Goal: Navigation & Orientation: Find specific page/section

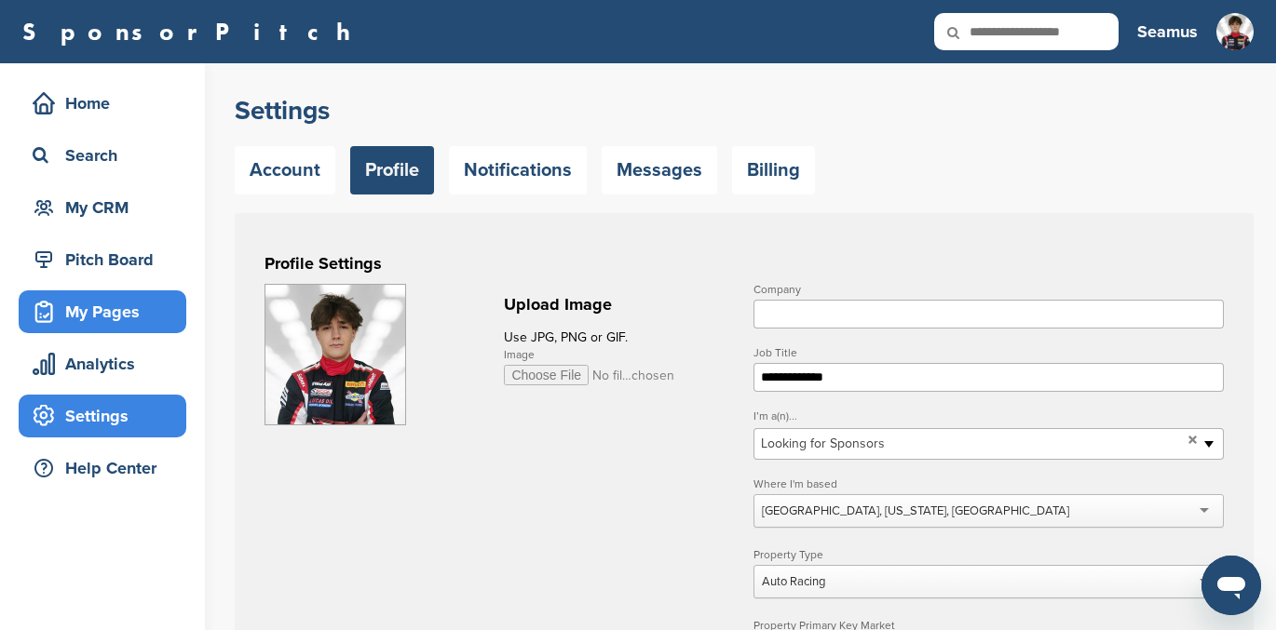
click at [99, 308] on div "My Pages" at bounding box center [107, 312] width 158 height 34
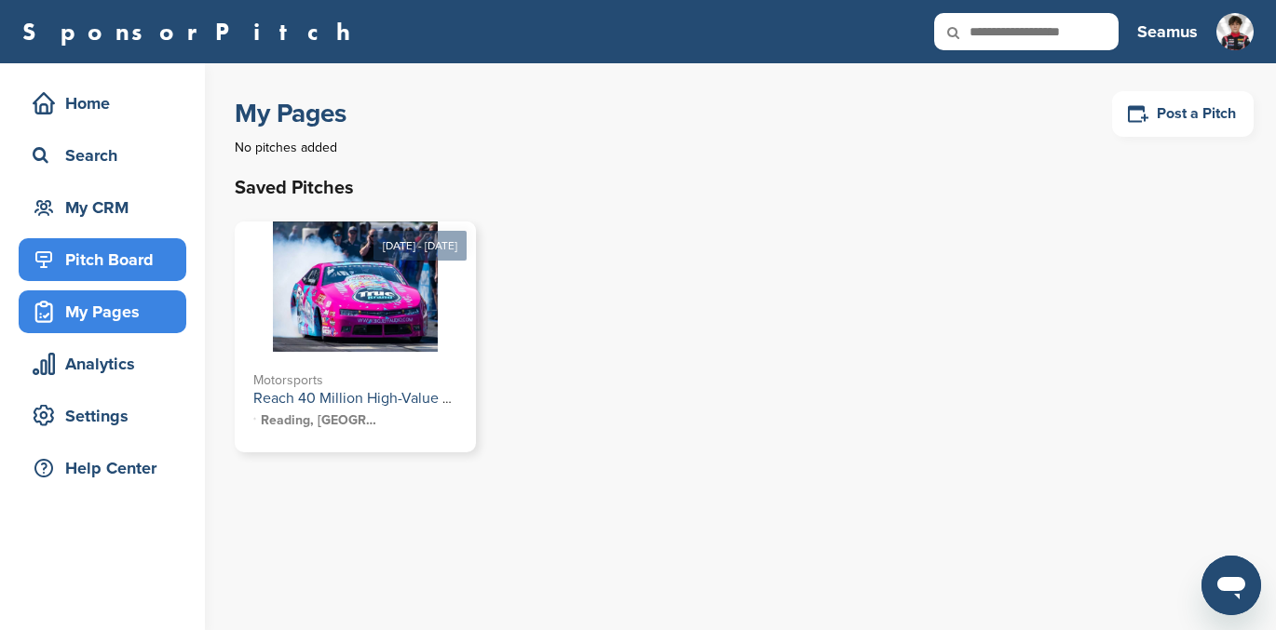
click at [97, 251] on div "Pitch Board" at bounding box center [107, 260] width 158 height 34
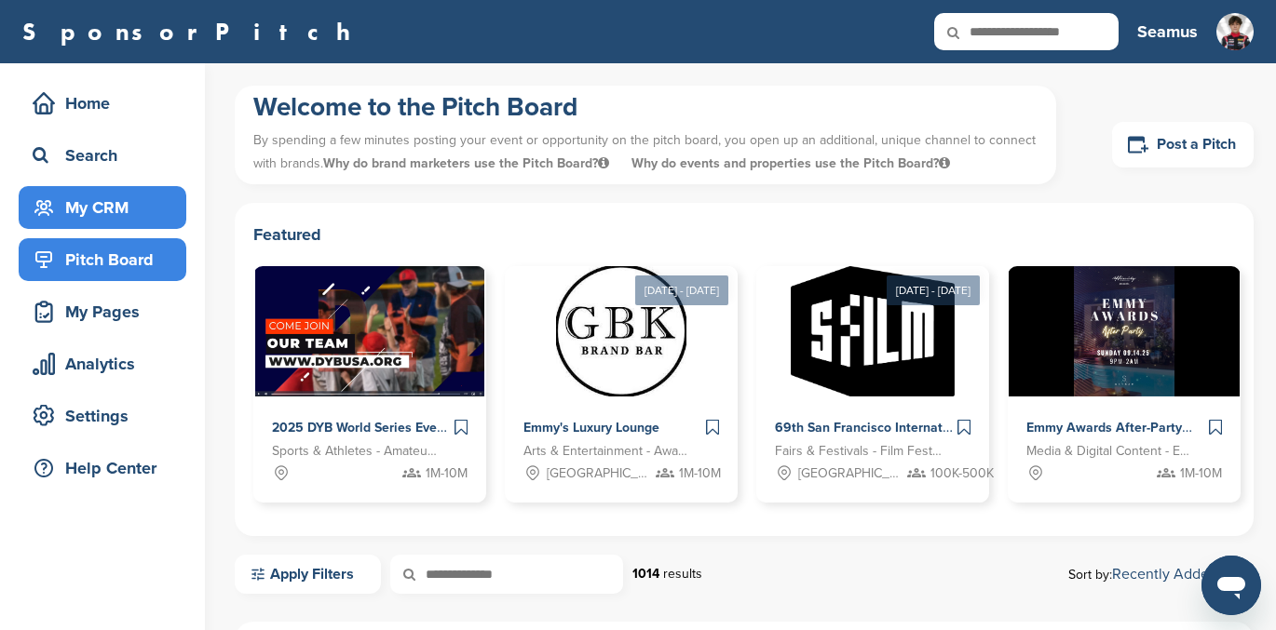
click at [98, 206] on div "My CRM" at bounding box center [107, 208] width 158 height 34
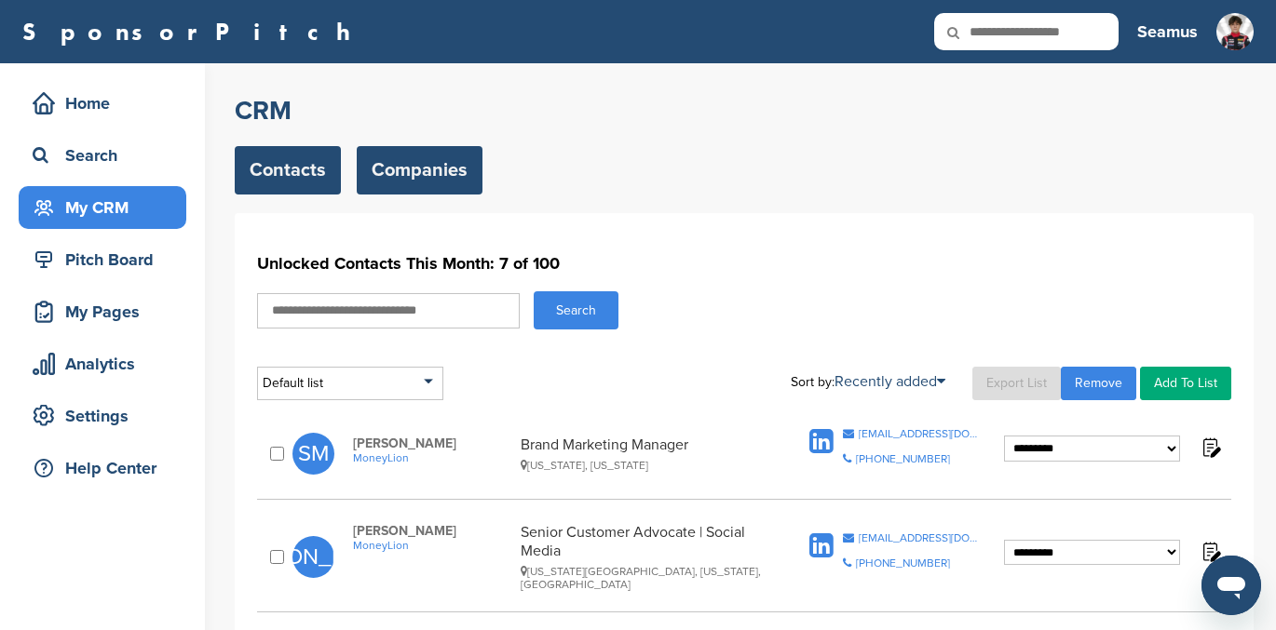
click at [444, 172] on link "Companies" at bounding box center [420, 170] width 126 height 48
